Goal: Transaction & Acquisition: Obtain resource

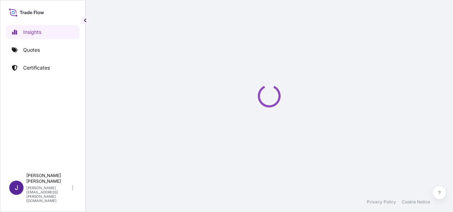
select select "2025"
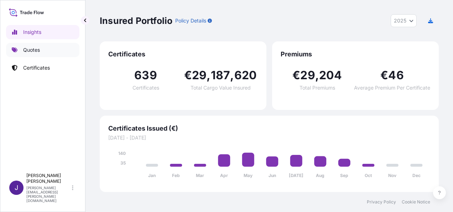
click at [36, 51] on p "Quotes" at bounding box center [31, 49] width 17 height 7
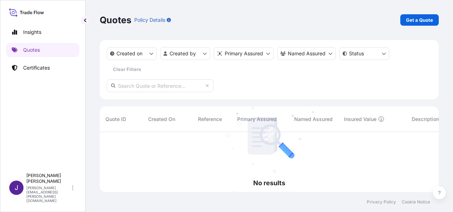
scroll to position [80, 334]
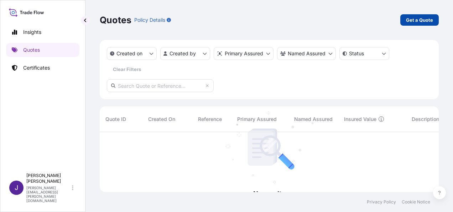
click at [413, 16] on p "Get a Quote" at bounding box center [419, 19] width 27 height 7
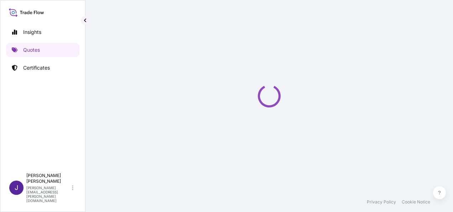
scroll to position [11, 0]
select select "Sea"
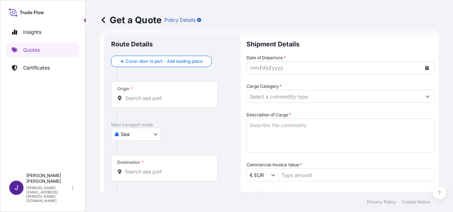
click at [157, 129] on body "Insights Quotes Certificates J [PERSON_NAME] [PERSON_NAME][EMAIL_ADDRESS][PERSO…" at bounding box center [226, 106] width 453 height 212
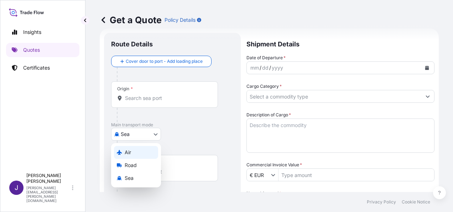
click at [133, 153] on div "Air" at bounding box center [136, 152] width 44 height 13
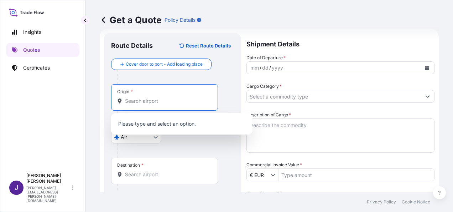
click at [135, 99] on input "Origin *" at bounding box center [167, 100] width 84 height 7
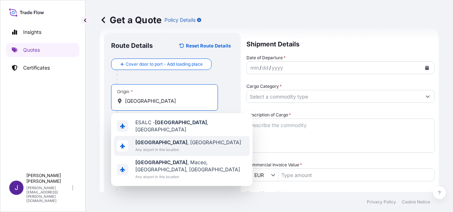
click at [150, 148] on span "Any airport in this location" at bounding box center [188, 149] width 106 height 7
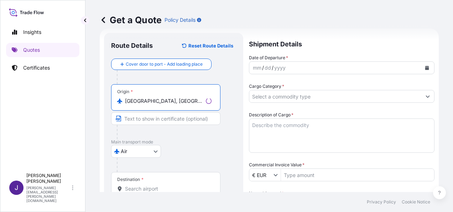
type input "[GEOGRAPHIC_DATA], [GEOGRAPHIC_DATA]"
click at [143, 186] on input "Destination *" at bounding box center [168, 188] width 87 height 7
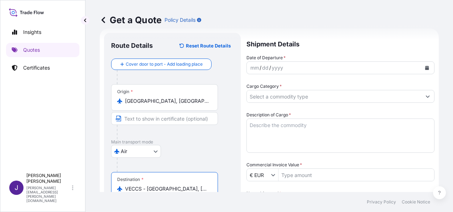
type input "VECCS - [GEOGRAPHIC_DATA], [GEOGRAPHIC_DATA]"
click at [422, 70] on button "Calendar" at bounding box center [427, 67] width 11 height 11
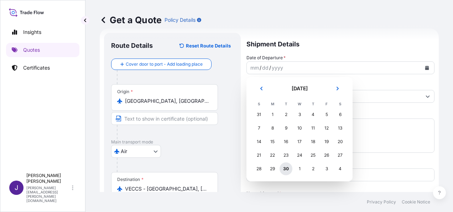
click at [285, 167] on div "30" at bounding box center [286, 168] width 13 height 13
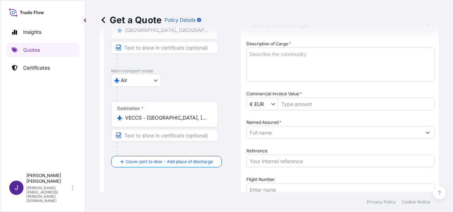
scroll to position [83, 0]
click at [284, 160] on input "Reference" at bounding box center [341, 160] width 188 height 13
type input "57289"
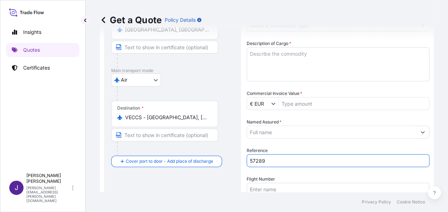
click at [295, 131] on input "Named Assured *" at bounding box center [331, 131] width 169 height 13
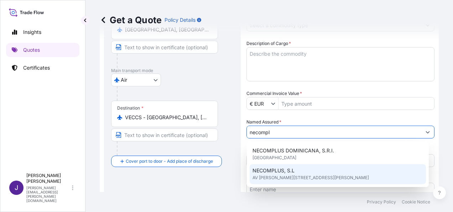
click at [288, 176] on span "AV [PERSON_NAME][STREET_ADDRESS][PERSON_NAME]" at bounding box center [311, 177] width 117 height 7
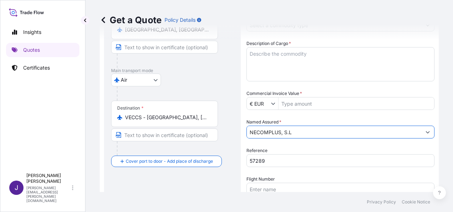
type input "NECOMPLUS, S.L"
click at [297, 59] on textarea "Description of Cargo *" at bounding box center [341, 64] width 188 height 34
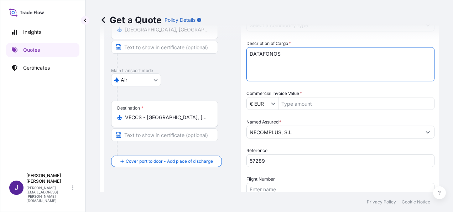
type textarea "DATAFONOS"
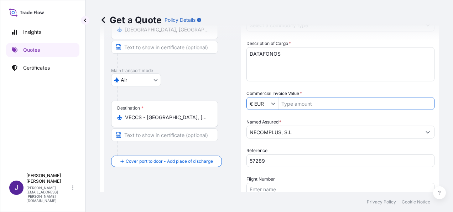
click at [335, 103] on input "Commercial Invoice Value *" at bounding box center [357, 103] width 156 height 13
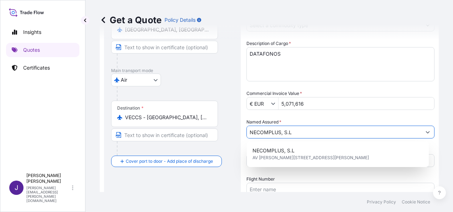
click at [324, 106] on input "5,071,616" at bounding box center [357, 103] width 156 height 13
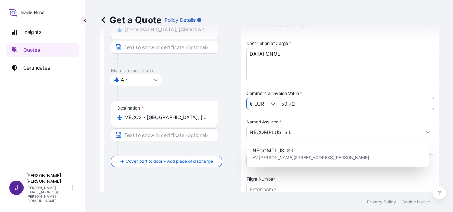
click at [324, 106] on input "50.72" at bounding box center [357, 103] width 156 height 13
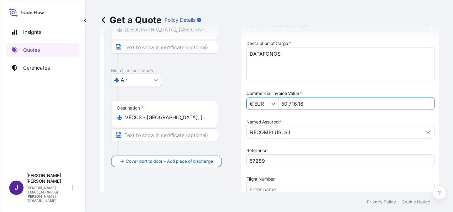
type input "50,716.16"
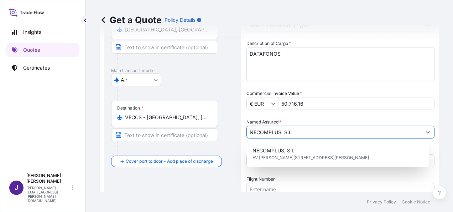
click at [330, 88] on div "Date of Departure * [DATE] Cargo Category * Description of Cargo * DATAFONOS Co…" at bounding box center [341, 103] width 188 height 241
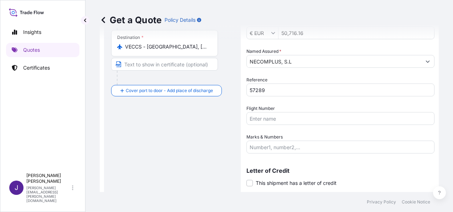
scroll to position [154, 0]
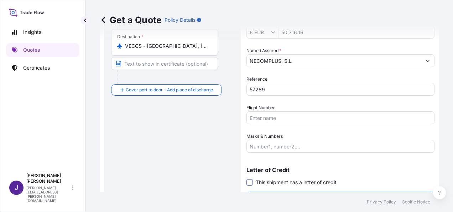
click at [252, 180] on span at bounding box center [250, 182] width 6 height 6
click at [247, 178] on input "This shipment has a letter of credit" at bounding box center [247, 178] width 0 height 0
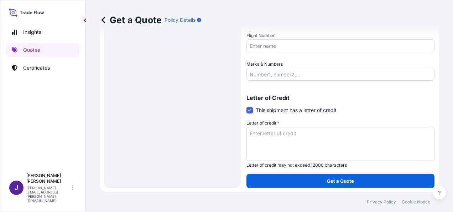
click at [286, 131] on textarea "Letter of credit *" at bounding box center [341, 144] width 188 height 34
paste textarea "NECOMPLUS AVDA. [PERSON_NAME] 19 - EDF- CORFU"
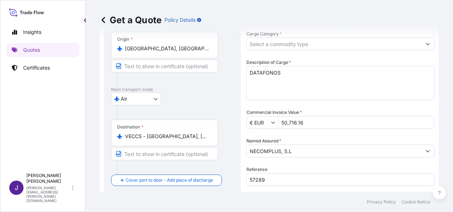
scroll to position [48, 0]
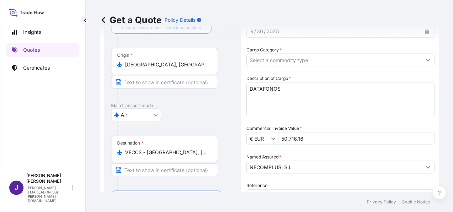
type textarea "NECOMPLUS AVDA. [PERSON_NAME] 19 - EDF- CORFU"
click at [344, 62] on input "Cargo Category *" at bounding box center [334, 59] width 175 height 13
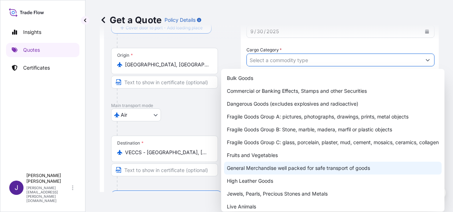
click at [264, 165] on div "General Merchandise well packed for safe transport of goods" at bounding box center [333, 167] width 218 height 13
type input "General Merchandise well packed for safe transport of goods"
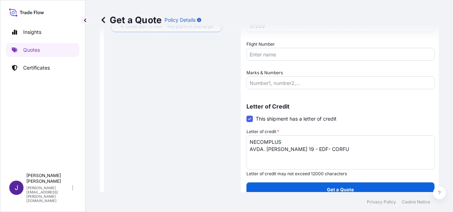
scroll to position [226, 0]
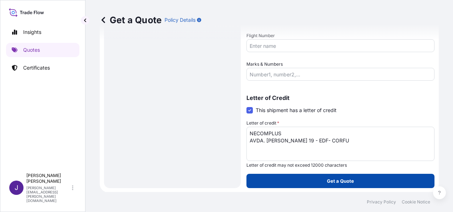
click at [359, 184] on button "Get a Quote" at bounding box center [341, 181] width 188 height 14
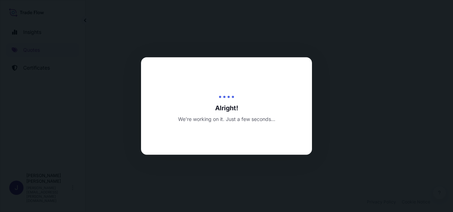
select select "Air"
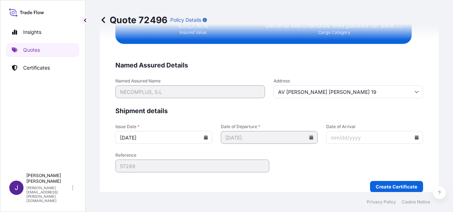
scroll to position [1456, 0]
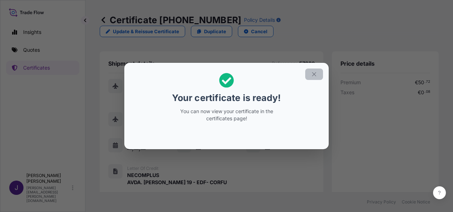
click at [314, 76] on icon "button" at bounding box center [314, 74] width 6 height 6
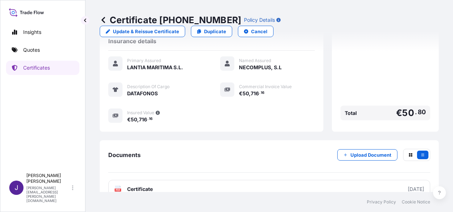
scroll to position [176, 0]
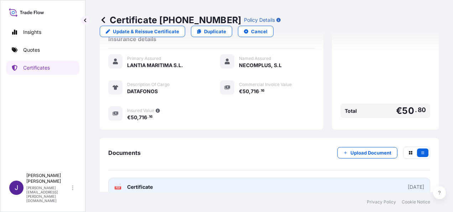
click at [230, 178] on link "PDF Certificate [DATE]" at bounding box center [269, 187] width 322 height 19
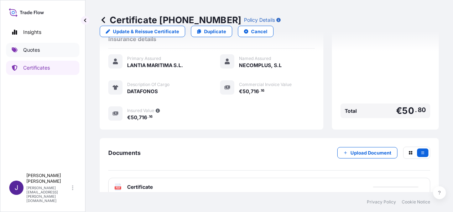
click at [44, 52] on link "Quotes" at bounding box center [42, 50] width 73 height 14
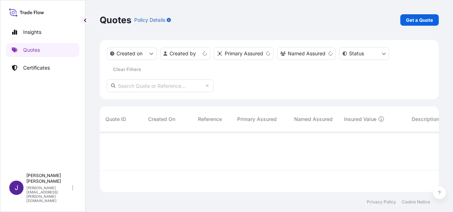
scroll to position [58, 334]
click at [413, 21] on p "Get a Quote" at bounding box center [419, 19] width 27 height 7
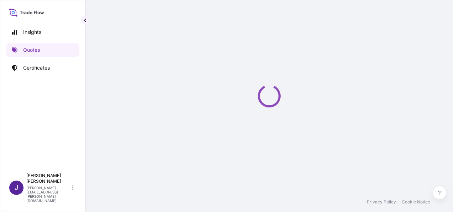
select select "Sea"
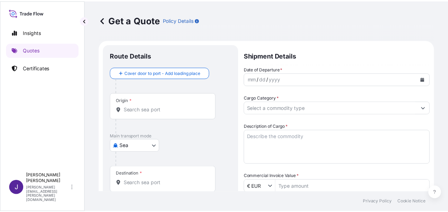
scroll to position [11, 0]
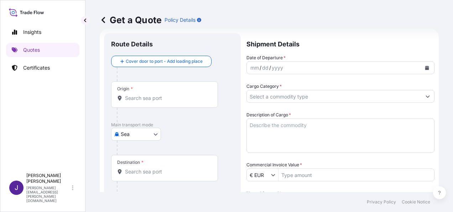
click at [150, 132] on body "Insights Quotes Certificates J [PERSON_NAME] [PERSON_NAME][EMAIL_ADDRESS][PERSO…" at bounding box center [226, 106] width 453 height 212
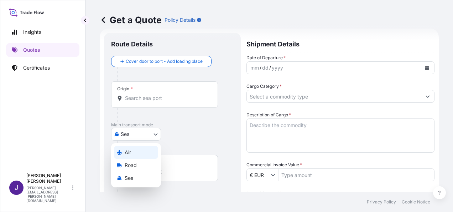
click at [136, 150] on div "Air" at bounding box center [136, 152] width 44 height 13
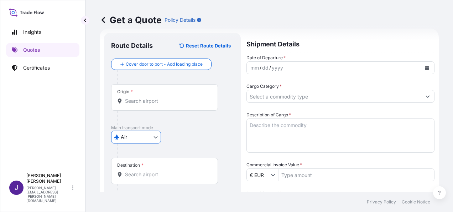
click at [184, 103] on input "Origin *" at bounding box center [167, 100] width 84 height 7
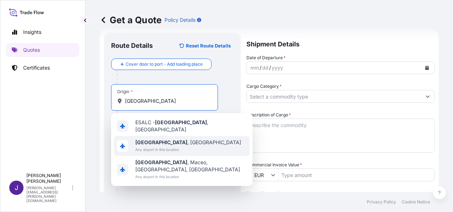
click at [160, 142] on span "[GEOGRAPHIC_DATA] , [GEOGRAPHIC_DATA]" at bounding box center [188, 142] width 106 height 7
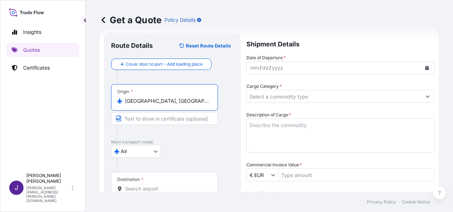
type input "[GEOGRAPHIC_DATA], [GEOGRAPHIC_DATA]"
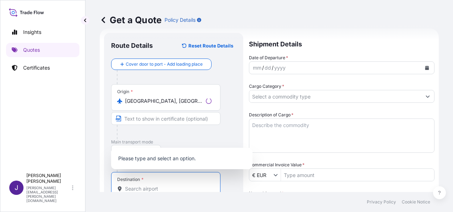
click at [137, 189] on input "Destination *" at bounding box center [168, 188] width 87 height 7
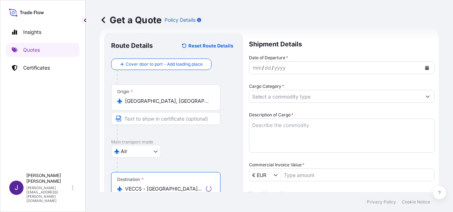
type input "VECCS - [GEOGRAPHIC_DATA], [GEOGRAPHIC_DATA]"
click at [293, 68] on div "mm / dd / yyyy" at bounding box center [336, 67] width 172 height 13
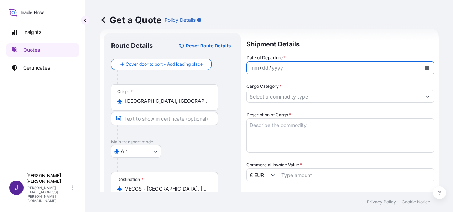
click at [425, 66] on icon "Calendar" at bounding box center [427, 68] width 4 height 4
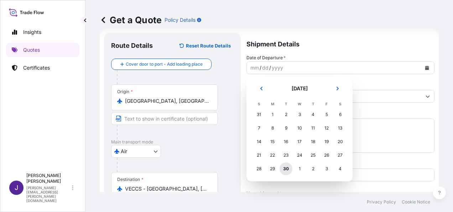
click at [286, 170] on div "30" at bounding box center [286, 168] width 13 height 13
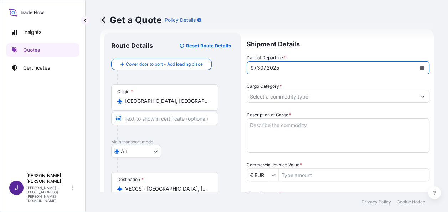
click at [287, 95] on input "Cargo Category *" at bounding box center [331, 96] width 169 height 13
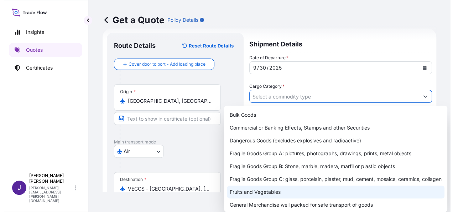
scroll to position [36, 0]
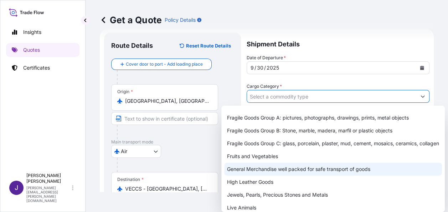
click at [250, 175] on div "General Merchandise well packed for safe transport of goods" at bounding box center [333, 169] width 218 height 13
type input "General Merchandise well packed for safe transport of goods"
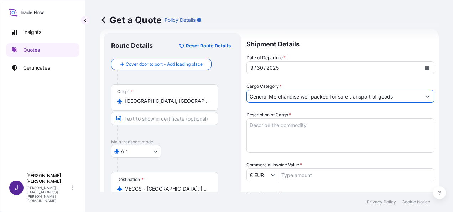
click at [266, 123] on textarea "Description of Cargo *" at bounding box center [341, 135] width 188 height 34
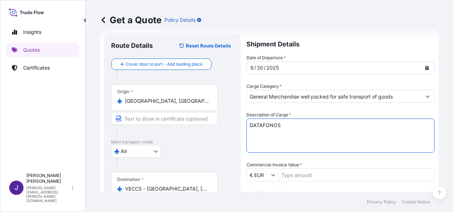
type textarea "DATAFONOS"
click at [292, 175] on input "Commercial Invoice Value *" at bounding box center [357, 174] width 156 height 13
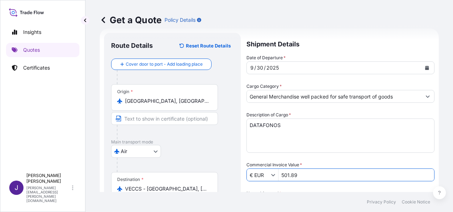
scroll to position [83, 0]
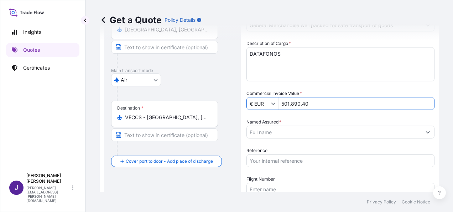
type input "501,890.4"
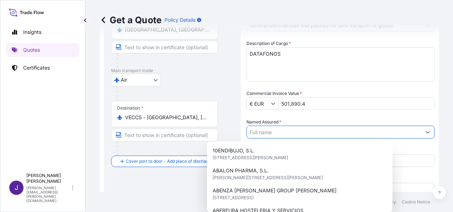
click at [311, 132] on input "Named Assured *" at bounding box center [334, 131] width 175 height 13
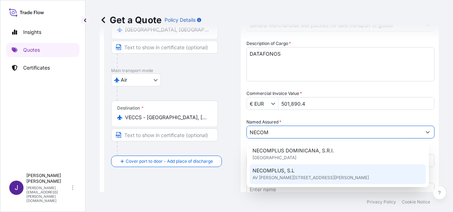
click at [291, 177] on span "AV [PERSON_NAME][STREET_ADDRESS][PERSON_NAME]" at bounding box center [311, 177] width 117 height 7
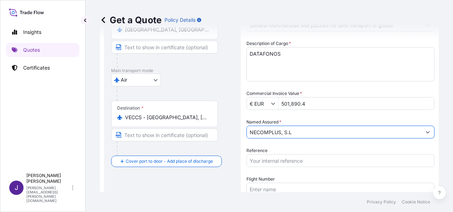
type input "NECOMPLUS, S.L"
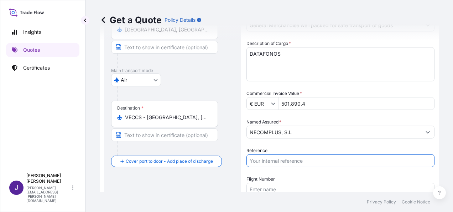
drag, startPoint x: 288, startPoint y: 155, endPoint x: 309, endPoint y: 176, distance: 29.2
click at [288, 155] on input "Reference" at bounding box center [341, 160] width 188 height 13
type input "57290"
click at [292, 185] on input "Flight Number" at bounding box center [341, 189] width 188 height 13
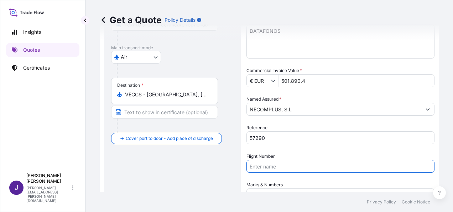
scroll to position [172, 0]
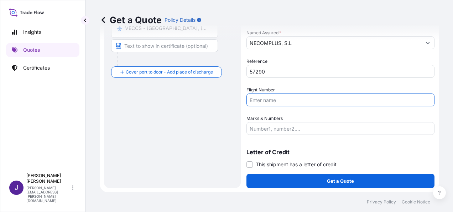
click at [249, 168] on div "Shipment Details Date of Departure * [DATE] Cargo Category * General Merchandis…" at bounding box center [341, 30] width 188 height 316
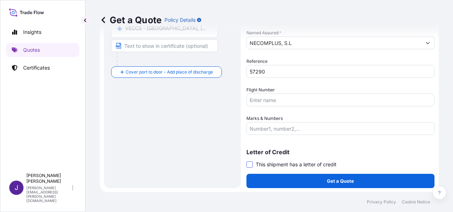
click at [250, 163] on span at bounding box center [250, 164] width 6 height 6
click at [247, 160] on input "This shipment has a letter of credit" at bounding box center [247, 160] width 0 height 0
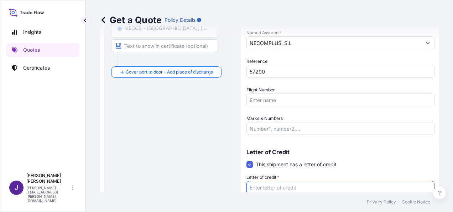
click at [272, 187] on textarea "Letter of credit *" at bounding box center [341, 198] width 188 height 34
paste textarea "NECOMPLUS AVDA. [PERSON_NAME] 19 - EDF- CORFU"
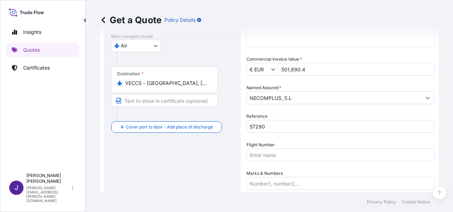
scroll to position [106, 0]
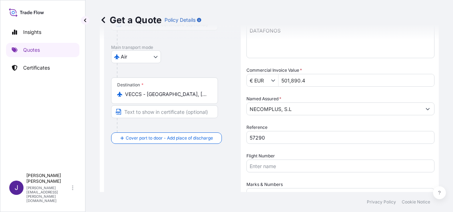
type textarea "NECOMPLUS AVDA. [PERSON_NAME] 19 - EDF- CORFU"
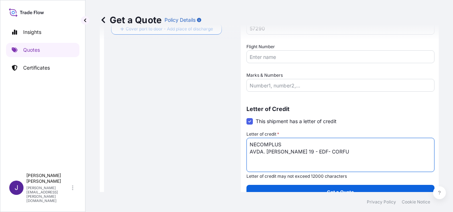
scroll to position [226, 0]
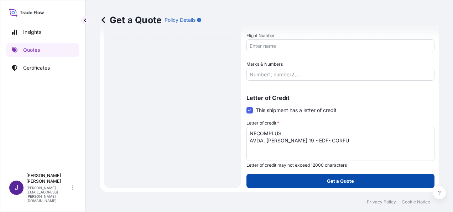
click at [311, 183] on button "Get a Quote" at bounding box center [341, 181] width 188 height 14
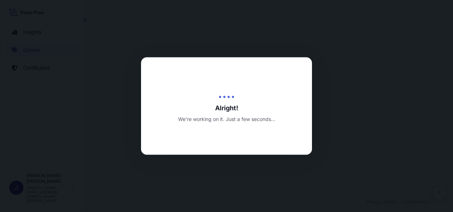
select select "Air"
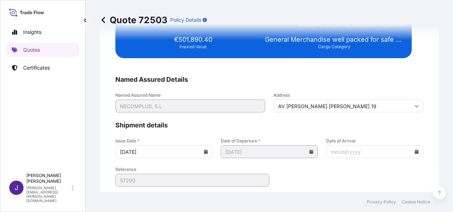
scroll to position [1456, 0]
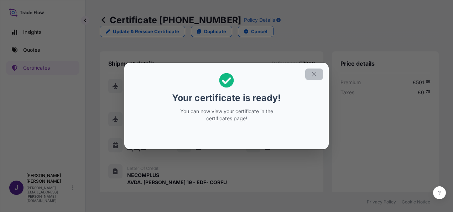
click at [312, 72] on icon "button" at bounding box center [314, 74] width 6 height 6
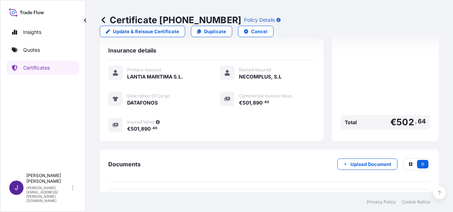
scroll to position [176, 0]
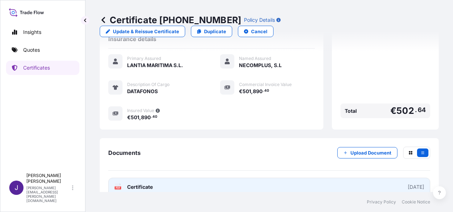
drag, startPoint x: 224, startPoint y: 180, endPoint x: 222, endPoint y: 177, distance: 3.8
click at [222, 178] on link "PDF Certificate [DATE]" at bounding box center [269, 187] width 322 height 19
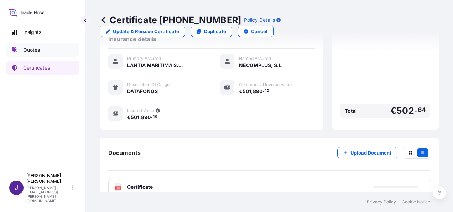
click at [51, 51] on link "Quotes" at bounding box center [42, 50] width 73 height 14
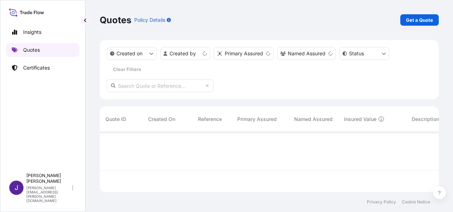
scroll to position [58, 334]
click at [418, 21] on p "Get a Quote" at bounding box center [419, 19] width 27 height 7
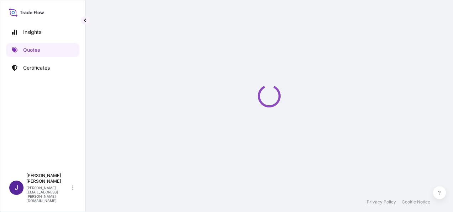
scroll to position [11, 0]
select select "Sea"
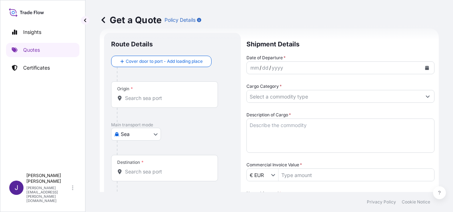
click at [163, 102] on div "Origin *" at bounding box center [164, 94] width 107 height 26
click at [163, 102] on input "Origin *" at bounding box center [167, 97] width 84 height 7
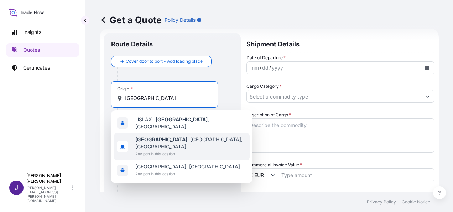
click at [173, 137] on span "[GEOGRAPHIC_DATA] , [GEOGRAPHIC_DATA], [GEOGRAPHIC_DATA]" at bounding box center [191, 143] width 112 height 14
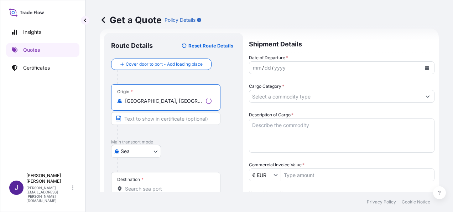
type input "[GEOGRAPHIC_DATA], [GEOGRAPHIC_DATA], [GEOGRAPHIC_DATA]"
click at [145, 187] on input "Destination *" at bounding box center [168, 188] width 87 height 7
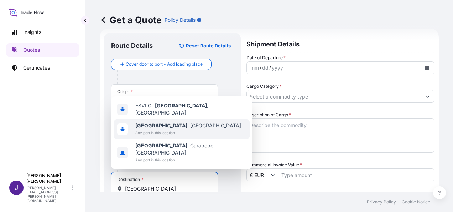
click at [146, 136] on span "Any port in this location" at bounding box center [188, 132] width 106 height 7
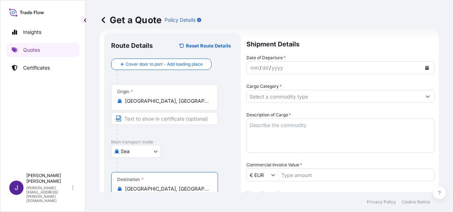
type input "[GEOGRAPHIC_DATA], [GEOGRAPHIC_DATA]"
click at [426, 69] on icon "Calendar" at bounding box center [428, 68] width 4 height 4
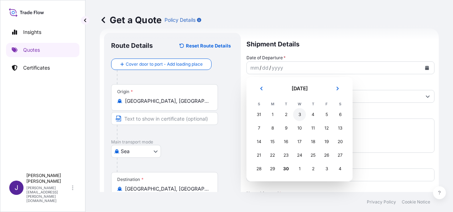
click at [302, 116] on div "3" at bounding box center [299, 114] width 13 height 13
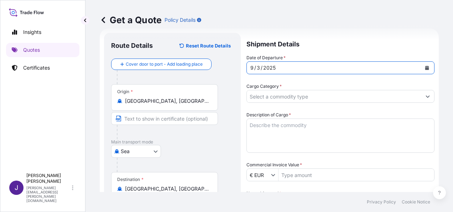
click at [279, 124] on textarea "Description of Cargo *" at bounding box center [341, 135] width 188 height 34
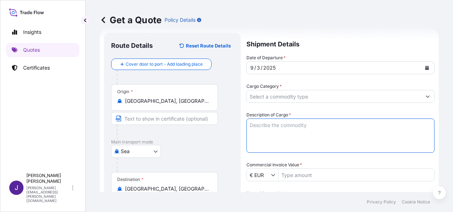
paste textarea "LIGHTING FIXTURE - ROPE RATCHET"
type textarea "LIGHTING FIXTURE - ROPE RATCHET"
click at [293, 181] on div "Date of Departure * [DATE] Cargo Category * Description of Cargo * LIGHTING FIX…" at bounding box center [341, 174] width 188 height 241
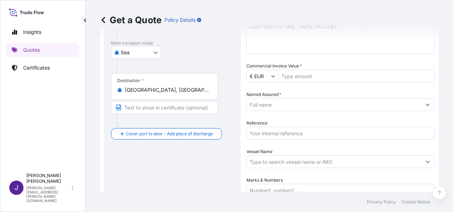
scroll to position [118, 0]
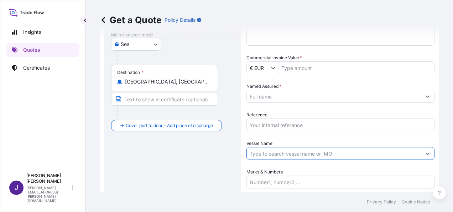
click at [274, 152] on input "Vessel Name" at bounding box center [334, 153] width 175 height 13
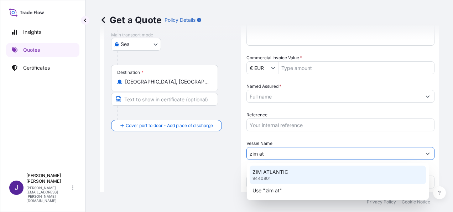
click at [287, 175] on div "ZIM ATLANTIC 9440801" at bounding box center [338, 174] width 176 height 19
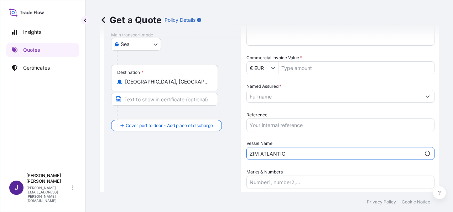
type input "ZIM ATLANTIC"
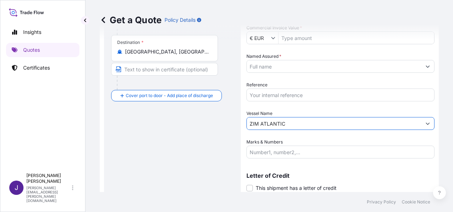
scroll to position [172, 0]
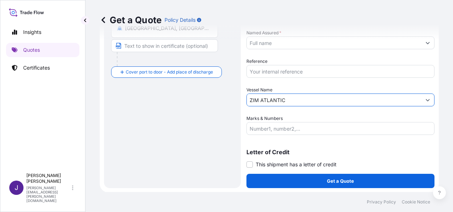
click at [253, 165] on label "This shipment has a letter of credit" at bounding box center [292, 163] width 90 height 7
click at [247, 160] on input "This shipment has a letter of credit" at bounding box center [247, 160] width 0 height 0
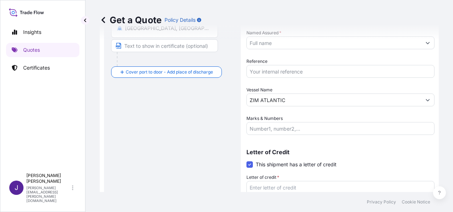
click at [267, 185] on textarea "Letter of credit *" at bounding box center [341, 198] width 188 height 34
paste textarea "HORTICULTURA TECNICA, S.L. POL.IND. [STREET_ADDRESS]"
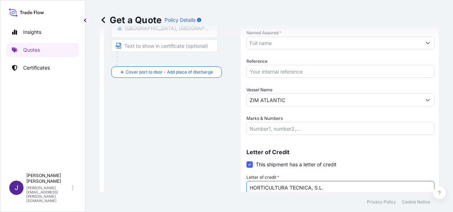
scroll to position [177, 0]
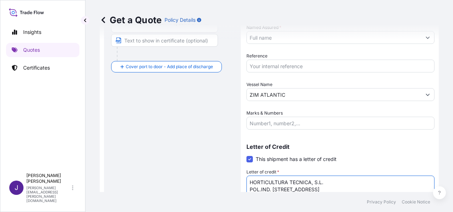
type textarea "HORTICULTURA TECNICA, S.L. POL.IND. [STREET_ADDRESS]"
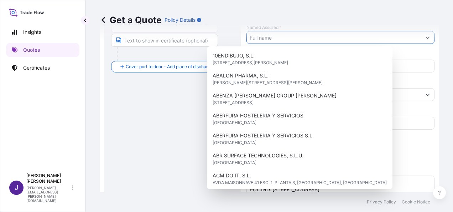
click at [281, 40] on input "Named Assured *" at bounding box center [334, 37] width 175 height 13
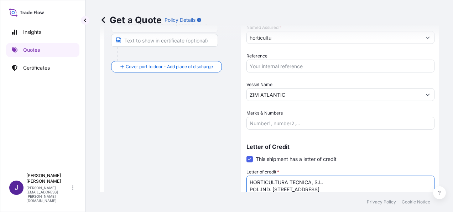
drag, startPoint x: 331, startPoint y: 181, endPoint x: 250, endPoint y: 181, distance: 80.6
click at [250, 181] on textarea "HORTICULTURA TECNICA, S.L. POL.IND. [STREET_ADDRESS]" at bounding box center [341, 192] width 188 height 34
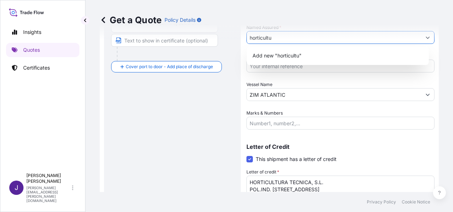
drag, startPoint x: 280, startPoint y: 40, endPoint x: 215, endPoint y: 50, distance: 65.6
click at [218, 42] on form "Route Details Reset Route Details Cover door to port - Add loading place Place …" at bounding box center [269, 52] width 339 height 378
paste input "HORTICULTURA TECNICA, S.L."
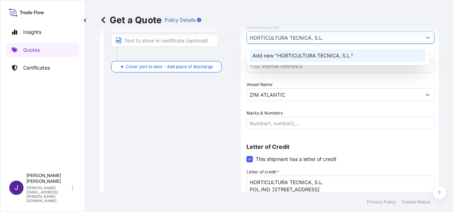
click at [306, 55] on span "Add new "HORTICULTURA TECNICA, S.L."" at bounding box center [303, 55] width 101 height 7
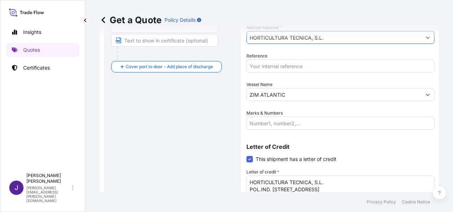
type input "HORTICULTURA TECNICA, S.L."
click at [304, 67] on input "Reference" at bounding box center [341, 66] width 188 height 13
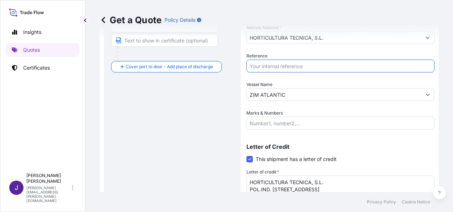
click at [261, 66] on input "Reference" at bounding box center [341, 66] width 188 height 13
type input "53532"
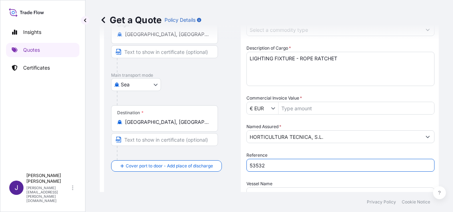
scroll to position [70, 0]
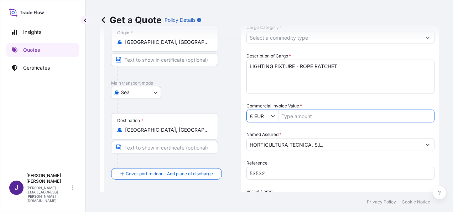
click at [307, 117] on input "Commercial Invoice Value *" at bounding box center [357, 115] width 156 height 13
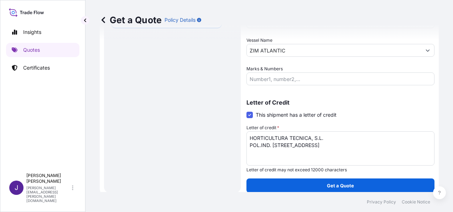
scroll to position [226, 0]
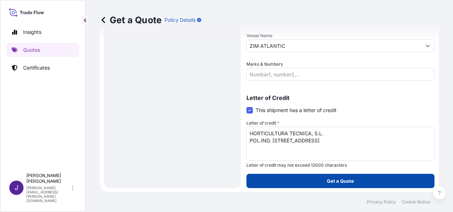
type input "11,965.84"
click at [348, 183] on p "Get a Quote" at bounding box center [340, 180] width 27 height 7
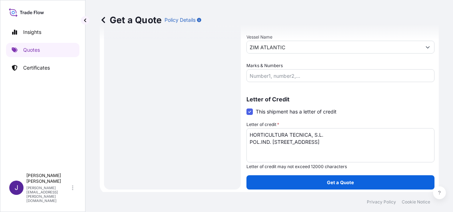
scroll to position [233, 0]
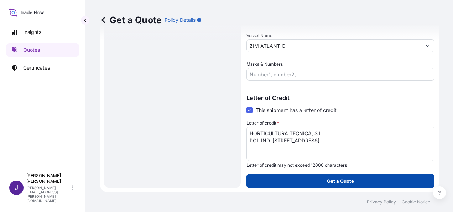
click at [285, 182] on button "Get a Quote" at bounding box center [341, 181] width 188 height 14
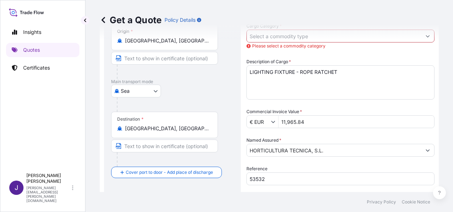
scroll to position [55, 0]
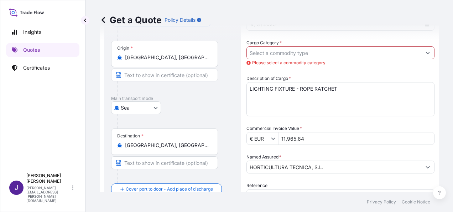
click at [358, 51] on input "Cargo Category *" at bounding box center [334, 52] width 175 height 13
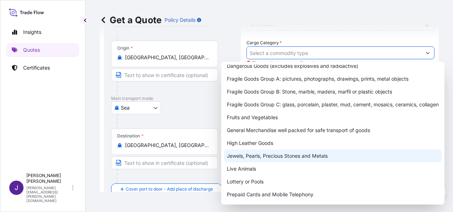
scroll to position [81, 0]
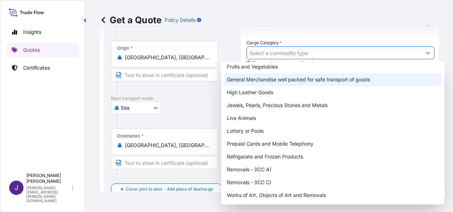
click at [277, 83] on div "General Merchandise well packed for safe transport of goods" at bounding box center [333, 79] width 218 height 13
type input "General Merchandise well packed for safe transport of goods"
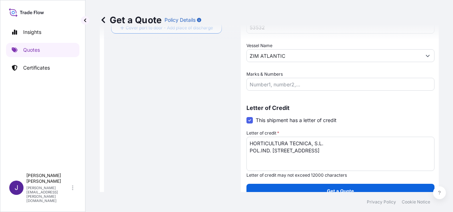
scroll to position [226, 0]
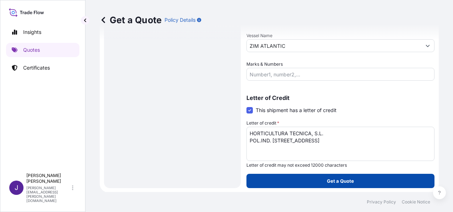
click at [343, 180] on p "Get a Quote" at bounding box center [340, 180] width 27 height 7
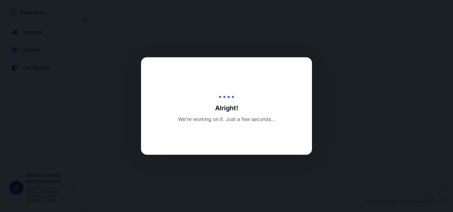
select select "Sea"
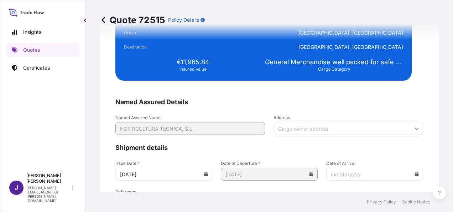
scroll to position [1456, 0]
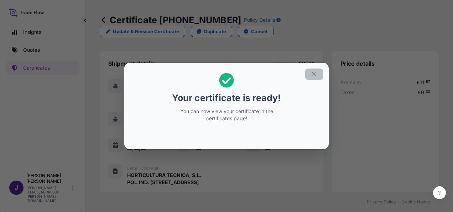
click at [316, 77] on icon "button" at bounding box center [314, 74] width 6 height 6
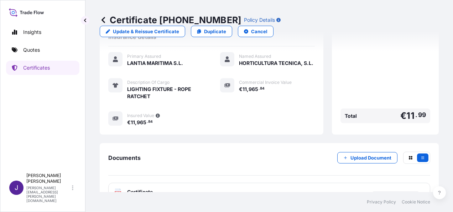
scroll to position [190, 0]
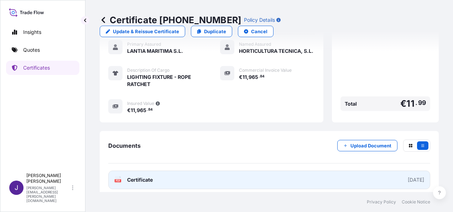
click at [240, 175] on link "PDF Certificate [DATE]" at bounding box center [269, 179] width 322 height 19
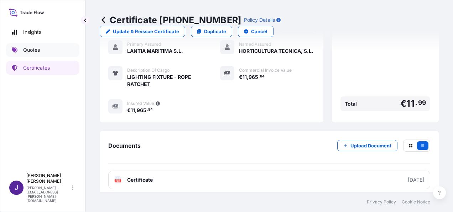
click at [41, 47] on link "Quotes" at bounding box center [42, 50] width 73 height 14
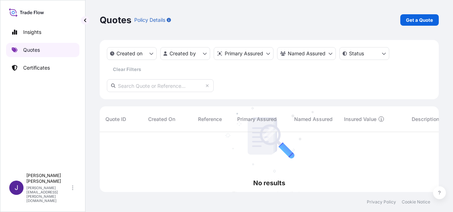
scroll to position [80, 334]
